Goal: Task Accomplishment & Management: Manage account settings

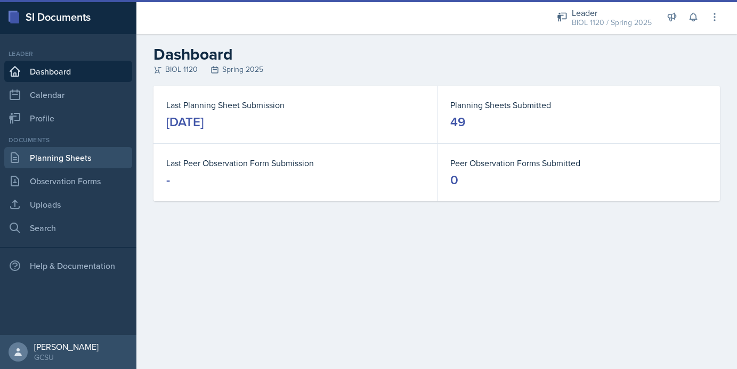
click at [63, 162] on link "Planning Sheets" at bounding box center [68, 157] width 128 height 21
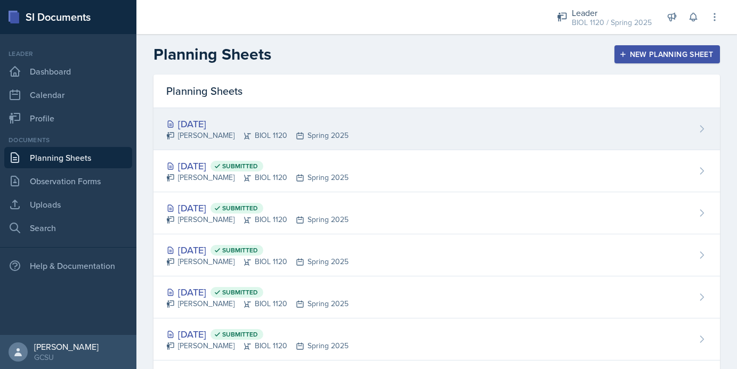
click at [379, 115] on div "[DATE] [PERSON_NAME] BIOL 1120 Spring 2025" at bounding box center [437, 129] width 567 height 42
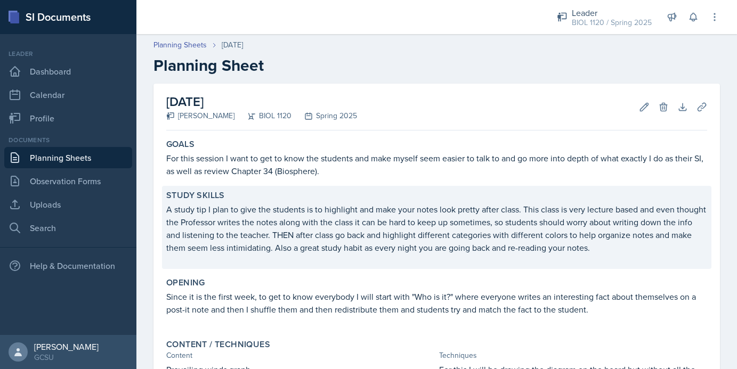
scroll to position [428, 0]
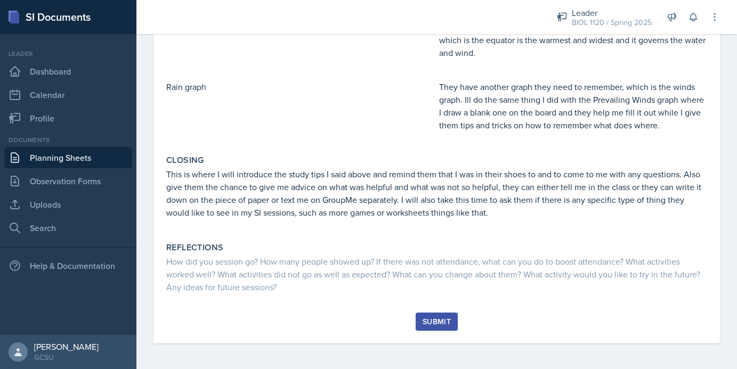
click at [431, 319] on div "Submit" at bounding box center [437, 322] width 28 height 9
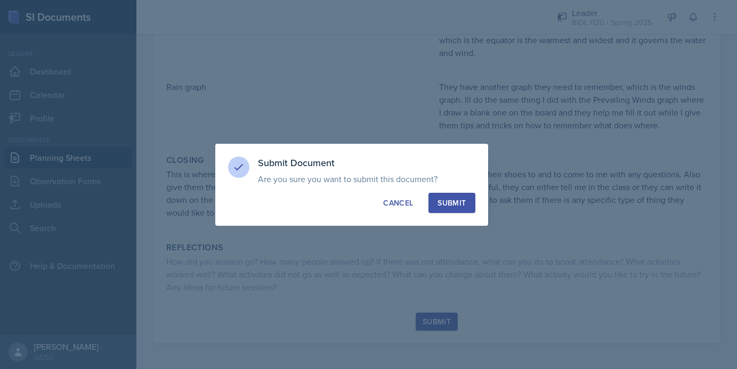
click at [471, 200] on button "Submit" at bounding box center [452, 203] width 46 height 20
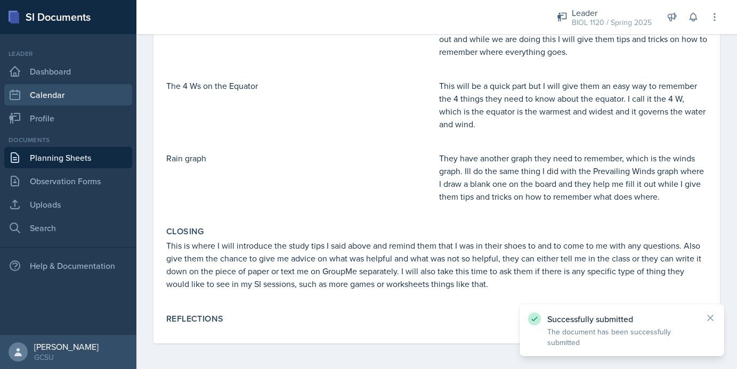
click at [45, 102] on link "Calendar" at bounding box center [68, 94] width 128 height 21
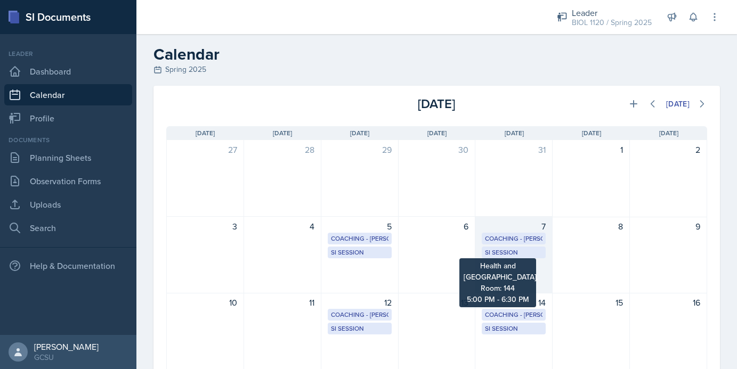
click at [512, 253] on div "SI Session" at bounding box center [514, 253] width 58 height 10
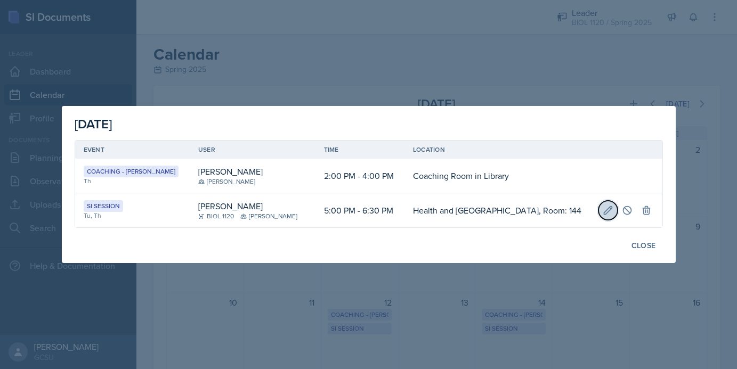
click at [603, 212] on icon at bounding box center [608, 210] width 11 height 11
select select "5"
select select "0"
select select "PM"
select select "6"
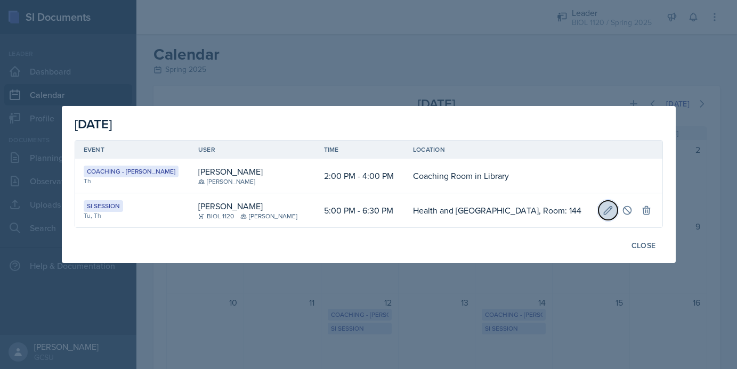
select select "30"
select select "PM"
type input "Health and [GEOGRAPHIC_DATA], Room: 144"
select select "700c1d41-4793-48d3-8616-e09499dfb71d"
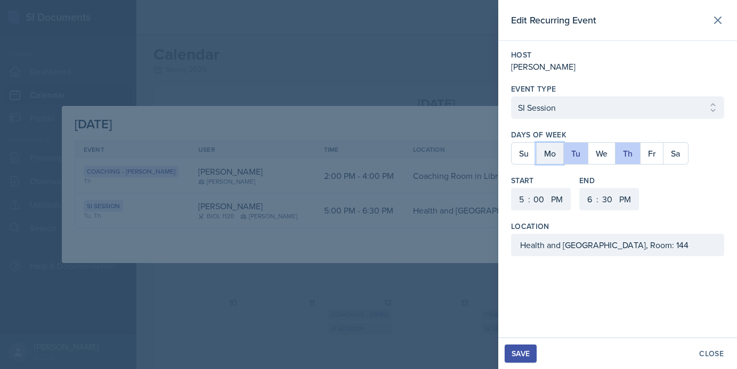
click at [548, 158] on button "Mo" at bounding box center [549, 153] width 27 height 21
click at [598, 151] on button "We" at bounding box center [601, 153] width 27 height 21
click at [577, 152] on button "Tu" at bounding box center [576, 153] width 25 height 21
click at [632, 152] on button "Th" at bounding box center [627, 153] width 25 height 21
click at [522, 352] on div "Save" at bounding box center [521, 354] width 18 height 9
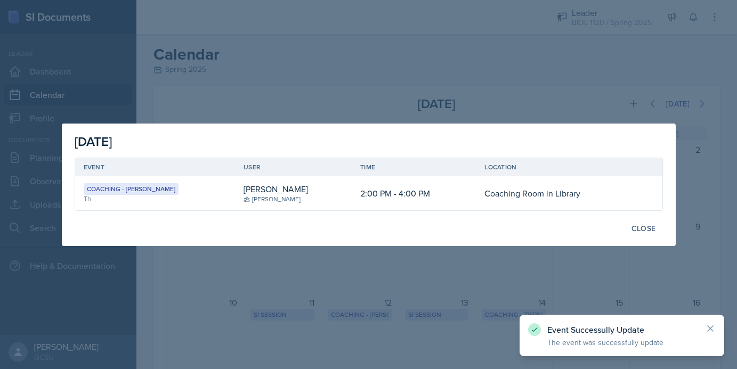
click at [559, 278] on div at bounding box center [368, 184] width 737 height 369
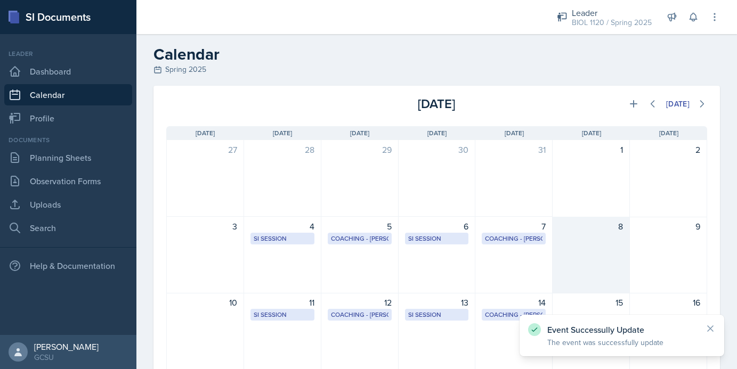
scroll to position [11, 0]
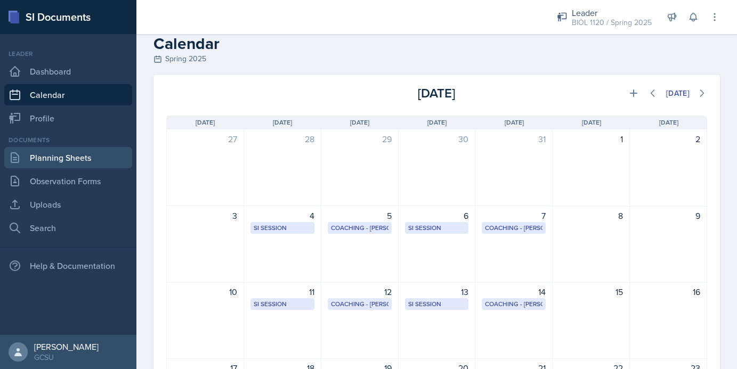
click at [79, 158] on link "Planning Sheets" at bounding box center [68, 157] width 128 height 21
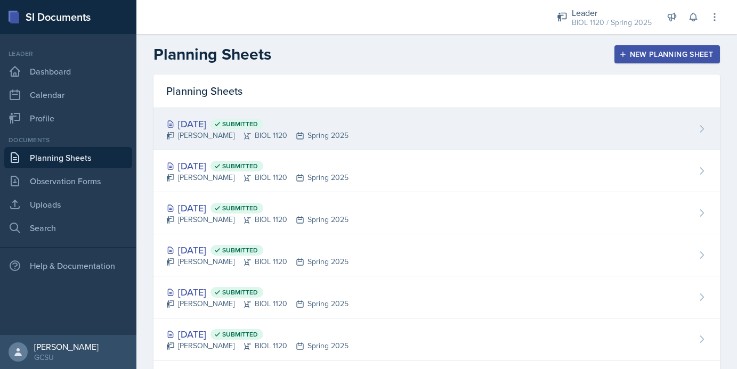
click at [468, 122] on div "[DATE] Submitted [PERSON_NAME] BIOL 1120 Spring 2025" at bounding box center [437, 129] width 567 height 42
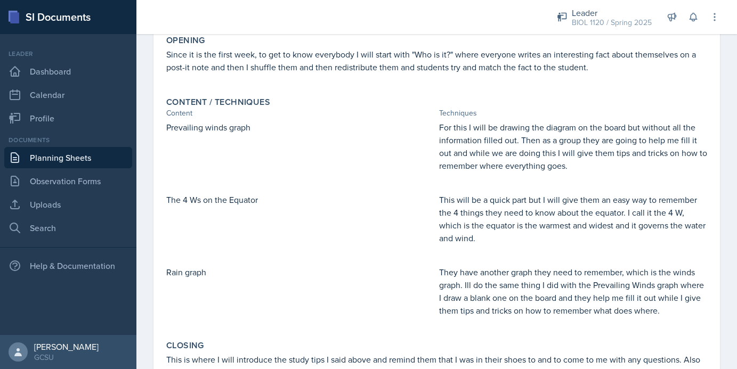
scroll to position [357, 0]
